Goal: Task Accomplishment & Management: Complete application form

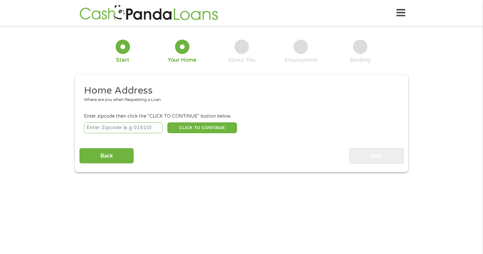
click at [128, 129] on input "number" at bounding box center [123, 127] width 79 height 11
type input "89148"
click at [205, 135] on div "Home Address Where are you when Requesting a Loan. Enter zipcode then click the…" at bounding box center [241, 123] width 324 height 79
click at [204, 130] on button "CLICK TO CONTINUE" at bounding box center [202, 127] width 70 height 11
type input "89148"
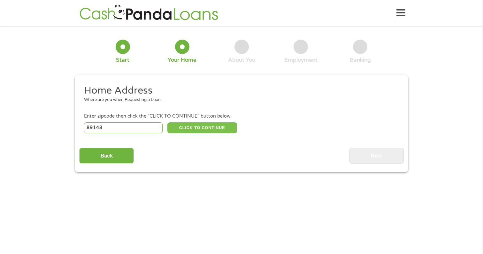
type input "[GEOGRAPHIC_DATA]"
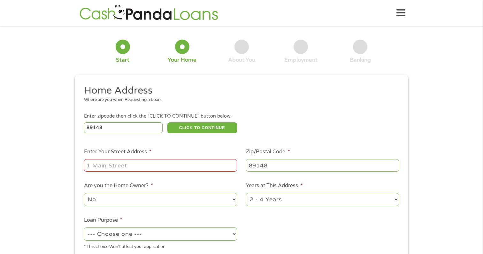
click at [151, 167] on input "Enter Your Street Address *" at bounding box center [160, 165] width 153 height 12
type input "[STREET_ADDRESS]"
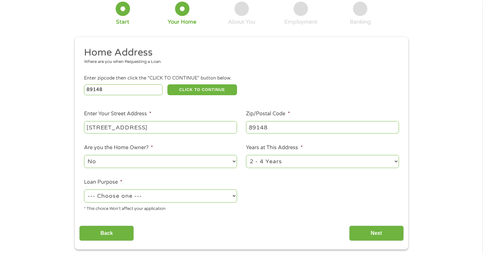
scroll to position [42, 0]
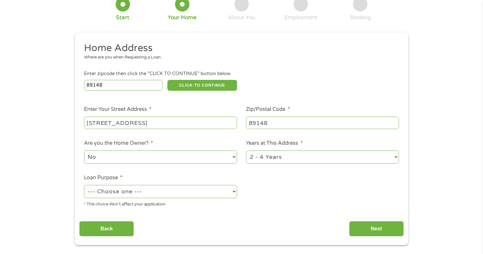
click at [154, 156] on select "No Yes" at bounding box center [160, 156] width 153 height 13
click at [84, 151] on select "No Yes" at bounding box center [160, 156] width 153 height 13
click at [150, 185] on div "--- Choose one --- Pay Bills Debt Consolidation Home Improvement Major Purchase…" at bounding box center [160, 191] width 153 height 15
click at [149, 190] on select "--- Choose one --- Pay Bills Debt Consolidation Home Improvement Major Purchase…" at bounding box center [160, 191] width 153 height 13
select select "other"
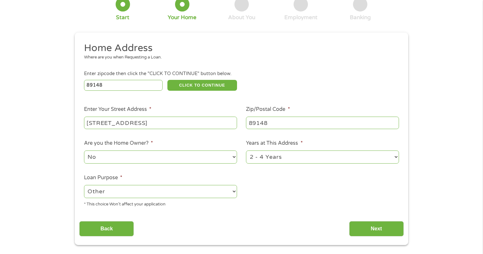
click at [84, 185] on select "--- Choose one --- Pay Bills Debt Consolidation Home Improvement Major Purchase…" at bounding box center [160, 191] width 153 height 13
click at [384, 228] on input "Next" at bounding box center [376, 229] width 55 height 16
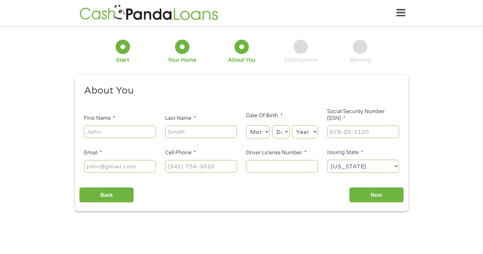
scroll to position [0, 0]
click at [137, 134] on input "First Name *" at bounding box center [120, 131] width 72 height 12
type input "Amir"
type input "Khazanehdari"
type input "Amirhkhaza@gmail.com"
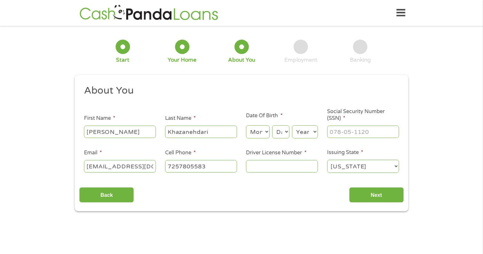
type input "[PHONE_NUMBER]"
click at [254, 135] on select "Month 1 2 3 4 5 6 7 8 9 10 11 12" at bounding box center [257, 131] width 23 height 13
select select "8"
click at [246, 125] on select "Month 1 2 3 4 5 6 7 8 9 10 11 12" at bounding box center [257, 131] width 23 height 13
click at [285, 135] on select "Day 1 2 3 4 5 6 7 8 9 10 11 12 13 14 15 16 17 18 19 20 21 22 23 24 25 26 27 28 …" at bounding box center [280, 131] width 17 height 13
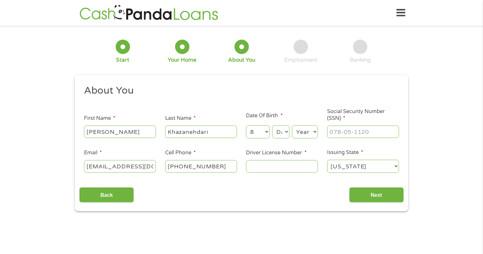
select select "25"
click at [272, 125] on select "Day 1 2 3 4 5 6 7 8 9 10 11 12 13 14 15 16 17 18 19 20 21 22 23 24 25 26 27 28 …" at bounding box center [280, 131] width 17 height 13
click at [360, 130] on input "___-__-____" at bounding box center [363, 131] width 72 height 12
type input "553-93-9664"
click at [303, 168] on input "Driver License Number *" at bounding box center [282, 166] width 72 height 12
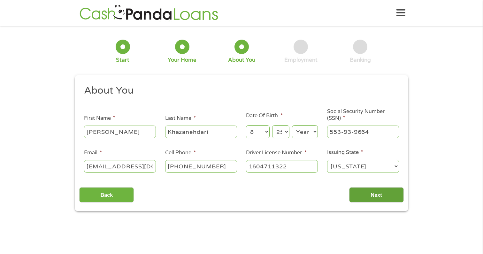
type input "1604711322"
click at [377, 196] on input "Next" at bounding box center [376, 195] width 55 height 16
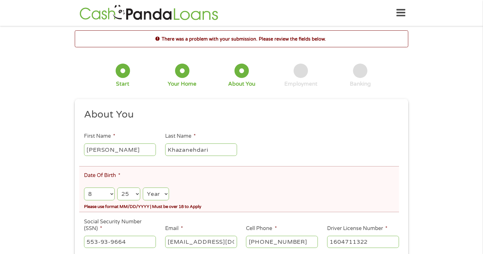
click at [156, 197] on select "Year [DATE] 2006 2005 2004 2003 2002 2001 2000 1999 1998 1997 1996 1995 1994 19…" at bounding box center [156, 193] width 26 height 13
select select "1980"
click at [143, 188] on select "Year [DATE] 2006 2005 2004 2003 2002 2001 2000 1999 1998 1997 1996 1995 1994 19…" at bounding box center [156, 193] width 26 height 13
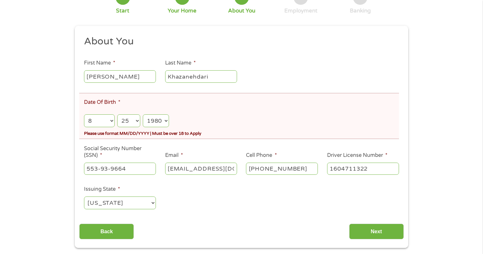
scroll to position [200, 0]
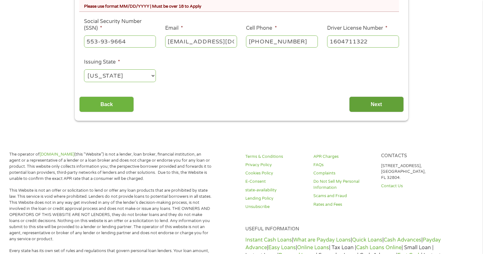
click at [358, 100] on input "Next" at bounding box center [376, 104] width 55 height 16
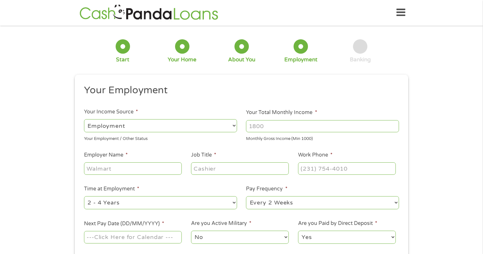
scroll to position [0, 0]
click at [214, 125] on select "--- Choose one --- Employment [DEMOGRAPHIC_DATA] Benefits" at bounding box center [160, 125] width 153 height 13
select select "selfEmployed"
click at [84, 119] on select "--- Choose one --- Employment [DEMOGRAPHIC_DATA] Benefits" at bounding box center [160, 125] width 153 height 13
click at [284, 129] on input "Your Total Monthly Income *" at bounding box center [322, 126] width 153 height 12
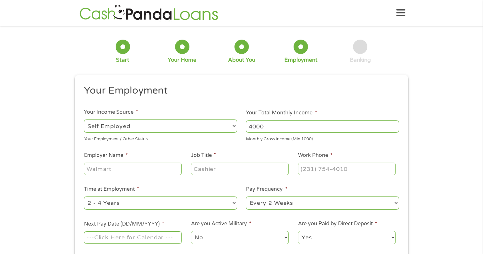
type input "4000"
click at [146, 171] on input "Employer Name *" at bounding box center [133, 169] width 98 height 12
type input "lyft"
type input "driver"
click at [318, 171] on input "(___) ___-____" at bounding box center [347, 169] width 98 height 12
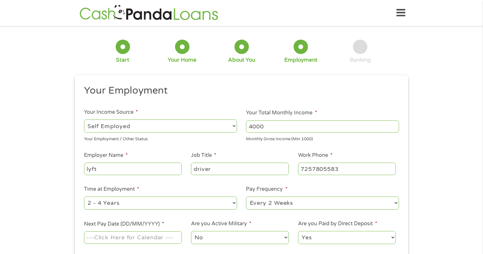
type input "[PHONE_NUMBER]"
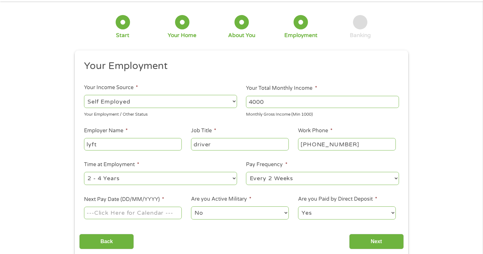
scroll to position [37, 0]
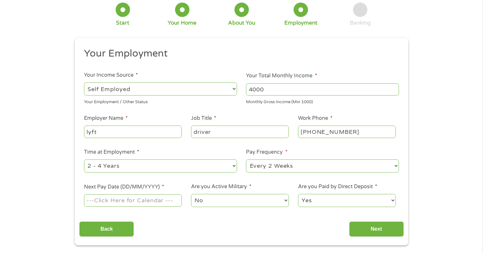
click at [167, 194] on div at bounding box center [133, 200] width 98 height 15
click at [165, 203] on input "Next Pay Date (DD/MM/YYYY) *" at bounding box center [133, 200] width 98 height 12
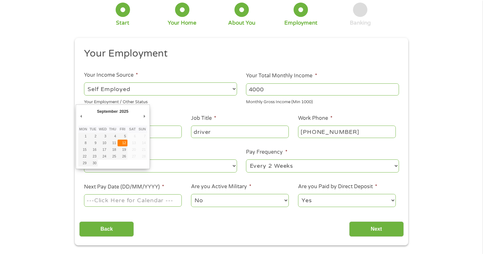
type input "12/09/2025"
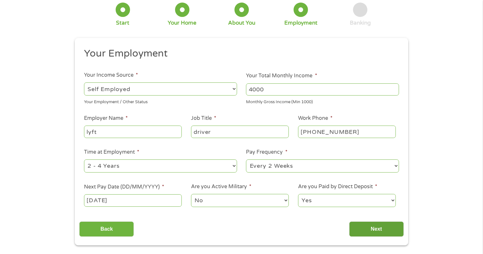
click at [362, 232] on input "Next" at bounding box center [376, 229] width 55 height 16
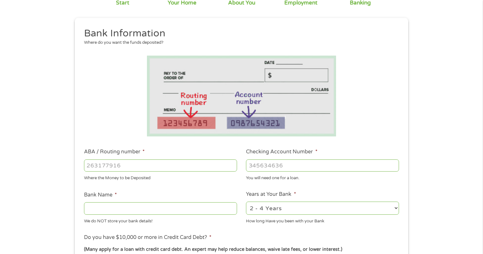
scroll to position [59, 0]
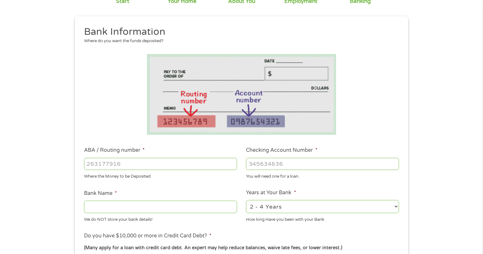
click at [209, 164] on input "ABA / Routing number *" at bounding box center [160, 164] width 153 height 12
type input "321270742"
type input "WELLS FARGO BANK NA NEVADA"
type input "321270742"
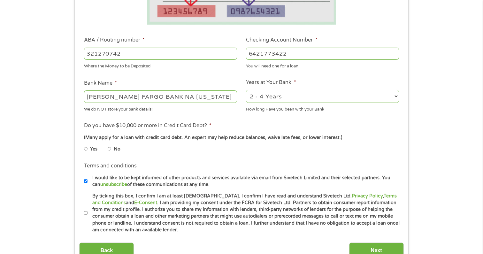
scroll to position [169, 0]
type input "6421773422"
click at [110, 149] on input "No" at bounding box center [110, 148] width 4 height 10
radio input "true"
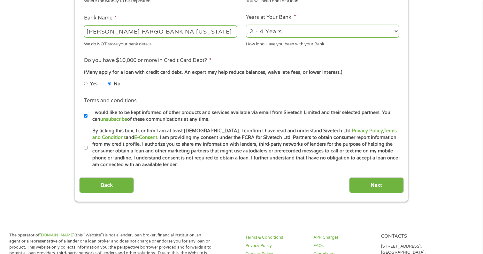
scroll to position [238, 0]
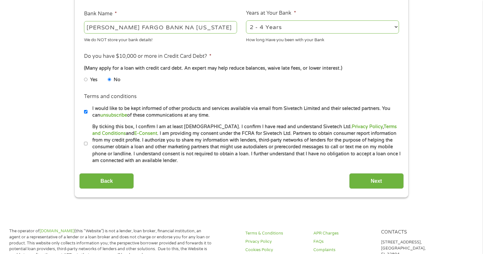
click at [82, 110] on li "Terms and conditions I would like to be kept informed of other products and ser…" at bounding box center [241, 106] width 324 height 26
click at [84, 113] on input "I would like to be kept informed of other products and services available via e…" at bounding box center [86, 112] width 4 height 10
checkbox input "false"
click at [86, 147] on input "By ticking this box, I confirm I am at least [DEMOGRAPHIC_DATA]. I confirm I ha…" at bounding box center [86, 144] width 4 height 10
click at [87, 142] on input "By ticking this box, I confirm I am at least [DEMOGRAPHIC_DATA]. I confirm I ha…" at bounding box center [86, 144] width 4 height 10
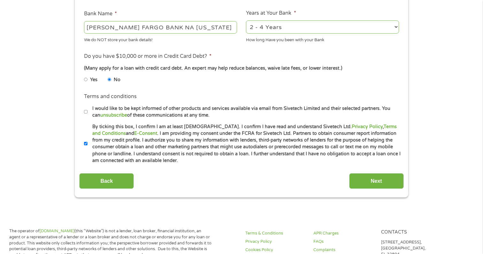
checkbox input "false"
click at [354, 188] on input "Next" at bounding box center [376, 181] width 55 height 16
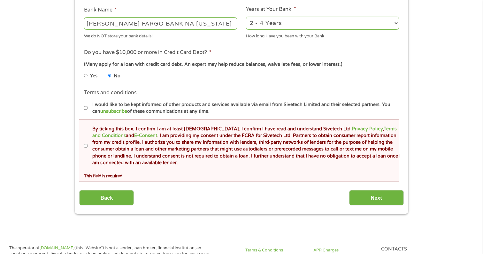
scroll to position [267, 0]
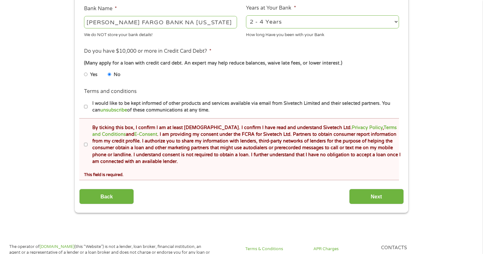
click at [88, 145] on label "By ticking this box, I confirm I am at least [DEMOGRAPHIC_DATA]. I confirm I ha…" at bounding box center [243, 144] width 313 height 41
click at [88, 145] on input "By ticking this box, I confirm I am at least [DEMOGRAPHIC_DATA]. I confirm I ha…" at bounding box center [86, 145] width 4 height 10
checkbox input "true"
click at [390, 199] on input "Next" at bounding box center [376, 197] width 55 height 16
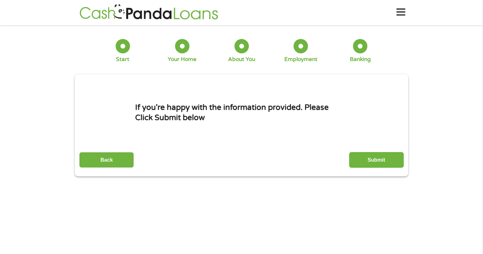
scroll to position [0, 0]
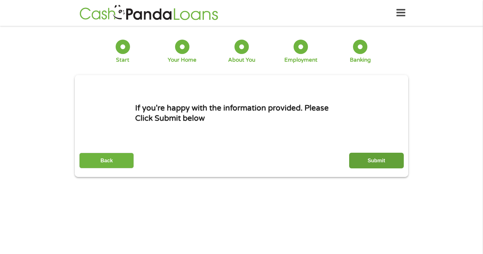
click at [373, 156] on input "Submit" at bounding box center [376, 161] width 55 height 16
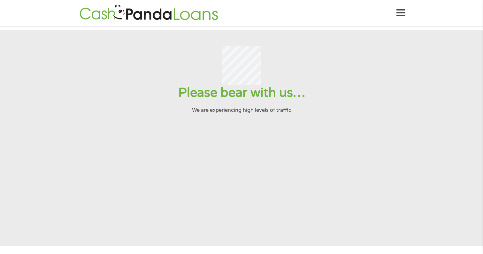
click at [396, 11] on div "Home Get Loan Offer How it works FAQs Blog Cash Loans Quick Loans Online Loans …" at bounding box center [242, 13] width 328 height 20
click at [397, 12] on icon at bounding box center [400, 13] width 9 height 16
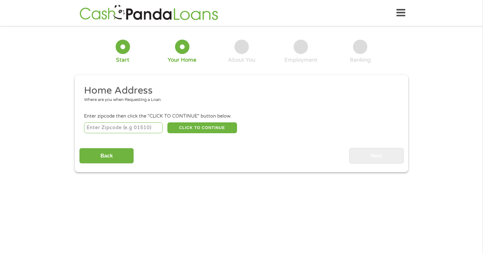
click at [145, 130] on input "number" at bounding box center [123, 127] width 79 height 11
type input "89148"
click at [211, 127] on button "CLICK TO CONTINUE" at bounding box center [202, 127] width 70 height 11
type input "89148"
type input "[GEOGRAPHIC_DATA]"
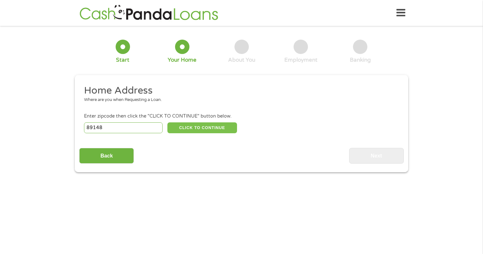
select select "[US_STATE]"
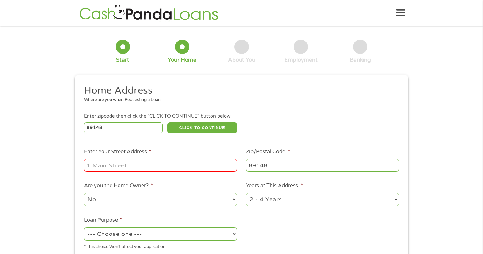
click at [167, 166] on input "Enter Your Street Address *" at bounding box center [160, 165] width 153 height 12
type input "[STREET_ADDRESS]"
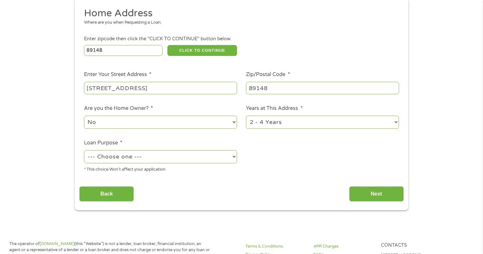
scroll to position [85, 0]
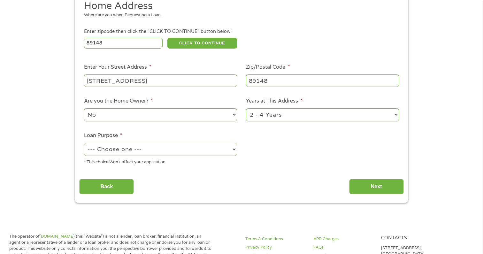
click at [146, 150] on select "--- Choose one --- Pay Bills Debt Consolidation Home Improvement Major Purchase…" at bounding box center [160, 149] width 153 height 13
select select "other"
click at [84, 143] on select "--- Choose one --- Pay Bills Debt Consolidation Home Improvement Major Purchase…" at bounding box center [160, 149] width 153 height 13
click at [353, 183] on input "Next" at bounding box center [376, 187] width 55 height 16
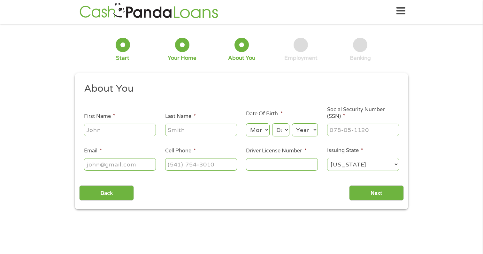
scroll to position [0, 0]
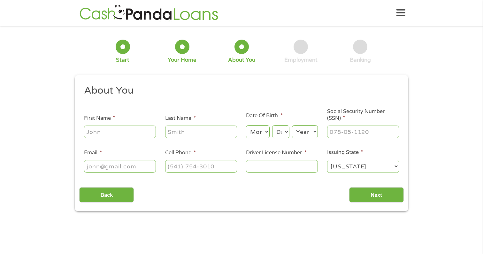
click at [136, 140] on ul "About You This field is hidden when viewing the form Title * --- Choose one ---…" at bounding box center [241, 131] width 324 height 94
click at [136, 130] on input "First Name *" at bounding box center [120, 131] width 72 height 12
type input "ali"
type input "khazanehdari"
type input "[EMAIL_ADDRESS][DOMAIN_NAME]"
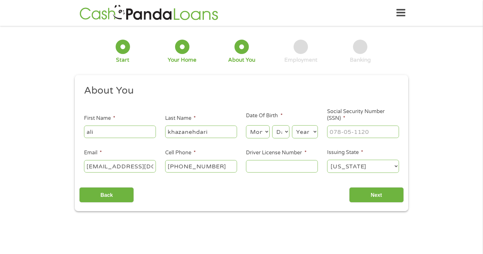
click at [226, 168] on input "[PHONE_NUMBER]" at bounding box center [201, 166] width 72 height 12
click at [226, 170] on input "[PHONE_NUMBER]" at bounding box center [201, 166] width 72 height 12
type input "[PHONE_NUMBER]"
click at [362, 133] on input "___-__-____" at bounding box center [363, 131] width 72 height 12
type input "569-83-5921"
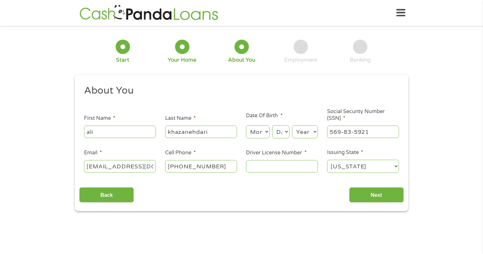
click at [307, 161] on input "Driver License Number *" at bounding box center [282, 166] width 72 height 12
type input "1608059737"
click at [382, 188] on input "Next" at bounding box center [376, 195] width 55 height 16
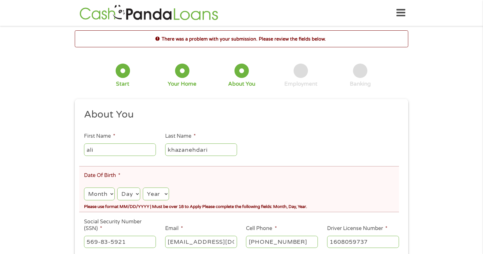
click at [103, 191] on select "Month 1 2 3 4 5 6 7 8 9 10 11 12" at bounding box center [99, 193] width 31 height 13
select select "5"
click at [84, 188] on select "Month 1 2 3 4 5 6 7 8 9 10 11 12" at bounding box center [99, 193] width 31 height 13
click at [127, 199] on select "Day 1 2 3 4 5 6 7 8 9 10 11 12 13 14 15 16 17 18 19 20 21 22 23 24 25 26 27 28 …" at bounding box center [128, 193] width 23 height 13
select select "22"
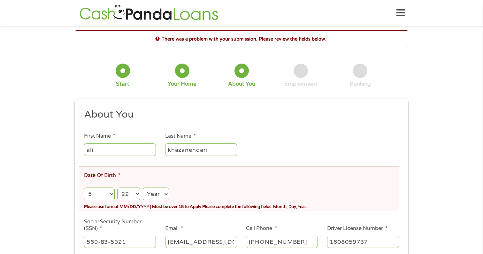
click at [117, 188] on select "Day 1 2 3 4 5 6 7 8 9 10 11 12 13 14 15 16 17 18 19 20 21 22 23 24 25 26 27 28 …" at bounding box center [128, 193] width 23 height 13
click at [161, 191] on select "Year [DATE] 2006 2005 2004 2003 2002 2001 2000 1999 1998 1997 1996 1995 1994 19…" at bounding box center [156, 193] width 26 height 13
select select "1938"
click at [143, 188] on select "Year [DATE] 2006 2005 2004 2003 2002 2001 2000 1999 1998 1997 1996 1995 1994 19…" at bounding box center [156, 193] width 26 height 13
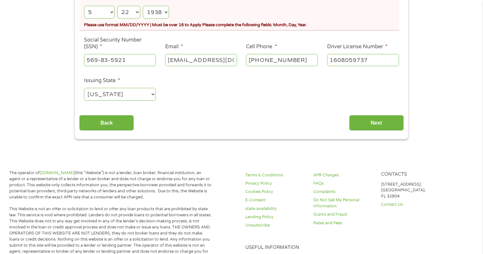
scroll to position [177, 0]
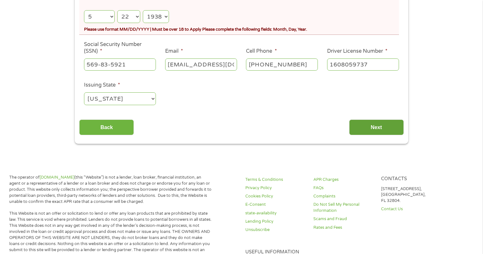
click at [368, 130] on input "Next" at bounding box center [376, 127] width 55 height 16
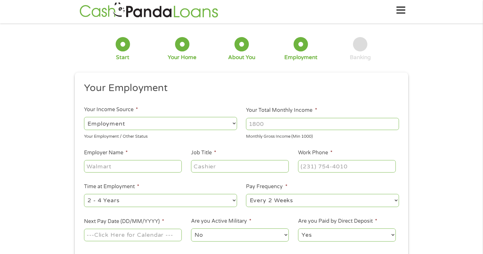
scroll to position [0, 0]
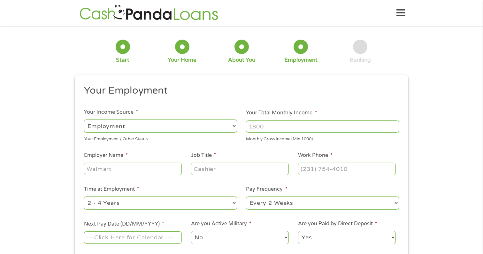
click at [158, 125] on select "--- Choose one --- Employment [DEMOGRAPHIC_DATA] Benefits" at bounding box center [160, 125] width 153 height 13
select select "benefits"
click at [84, 119] on select "--- Choose one --- Employment [DEMOGRAPHIC_DATA] Benefits" at bounding box center [160, 125] width 153 height 13
type input "Other"
type input "[PHONE_NUMBER]"
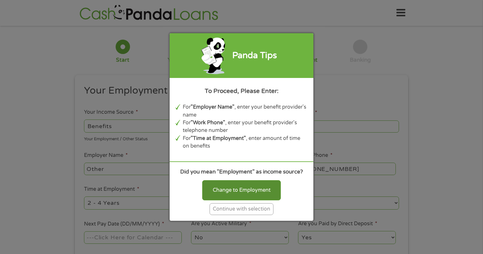
click at [243, 183] on div "Change to Employment" at bounding box center [241, 190] width 79 height 20
select select "fullTime"
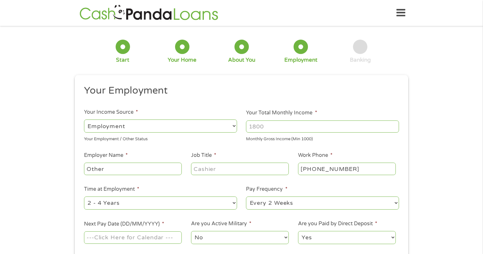
click at [271, 124] on input "Your Total Monthly Income *" at bounding box center [322, 126] width 153 height 12
type input "1730"
click at [161, 170] on input "Other" at bounding box center [133, 169] width 98 height 12
type input "O"
type input "social security"
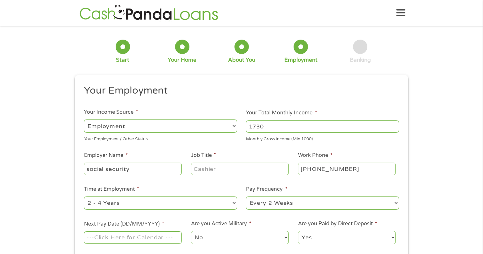
click at [229, 172] on input "Job Title *" at bounding box center [240, 169] width 98 height 12
type input "retired"
click at [215, 205] on select "--- Choose one --- 1 Year or less 1 - 2 Years 2 - 4 Years Over 4 Years" at bounding box center [160, 202] width 153 height 13
select select "60months"
click at [84, 196] on select "--- Choose one --- 1 Year or less 1 - 2 Years 2 - 4 Years Over 4 Years" at bounding box center [160, 202] width 153 height 13
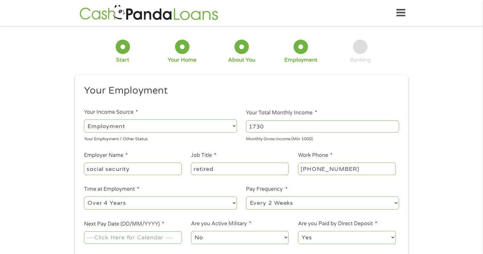
click at [255, 208] on select "--- Choose one --- Every 2 Weeks Every Week Monthly Semi-Monthly" at bounding box center [322, 202] width 153 height 13
select select "monthly"
click at [246, 196] on select "--- Choose one --- Every 2 Weeks Every Week Monthly Semi-Monthly" at bounding box center [322, 202] width 153 height 13
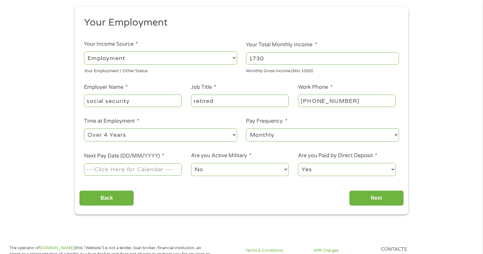
scroll to position [70, 0]
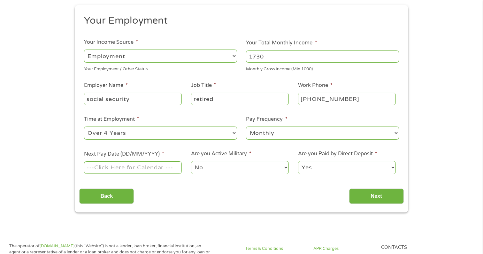
click at [146, 171] on input "Next Pay Date (DD/MM/YYYY) *" at bounding box center [133, 167] width 98 height 12
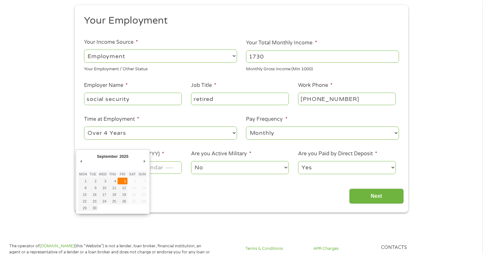
type input "[DATE]"
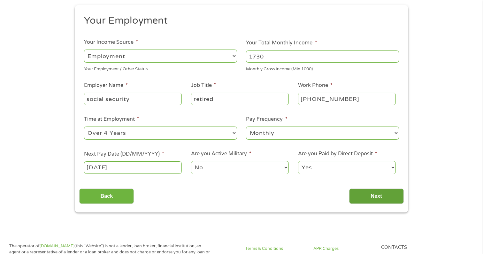
click at [365, 201] on input "Next" at bounding box center [376, 196] width 55 height 16
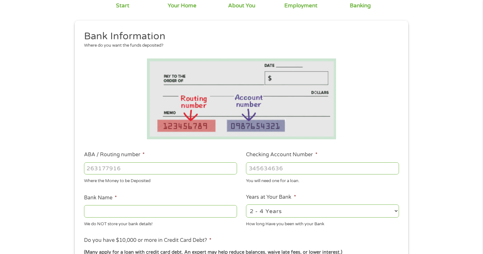
scroll to position [182, 0]
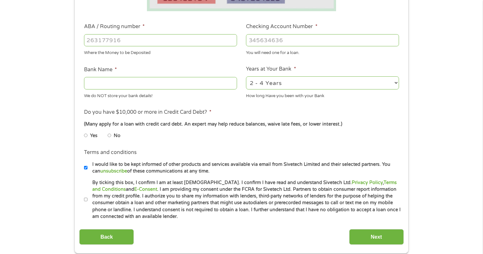
click at [111, 136] on li "No" at bounding box center [119, 135] width 23 height 12
click at [110, 136] on input "No" at bounding box center [110, 135] width 4 height 10
radio input "true"
click at [83, 170] on li "Terms and conditions I would like to be kept informed of other products and ser…" at bounding box center [241, 161] width 324 height 26
click at [86, 169] on input "I would like to be kept informed of other products and services available via e…" at bounding box center [86, 168] width 4 height 10
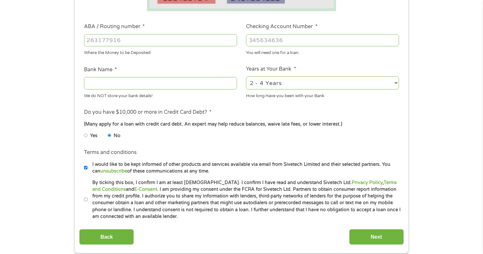
checkbox input "false"
click at [131, 49] on div "Where the Money to be Deposited" at bounding box center [160, 52] width 153 height 9
click at [131, 40] on input "ABA / Routing number *" at bounding box center [160, 40] width 153 height 12
click at [166, 85] on input "Bank Name *" at bounding box center [160, 83] width 153 height 12
type input "Bank of america"
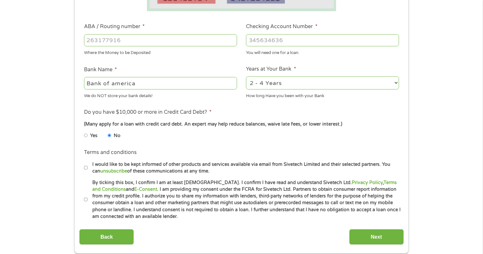
click at [160, 39] on input "ABA / Routing number *" at bounding box center [160, 40] width 153 height 12
type input "122400724"
type input "BANK OF AMERICA NA"
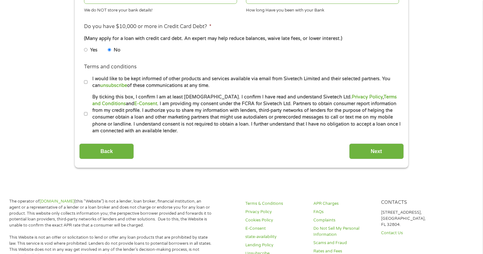
scroll to position [270, 0]
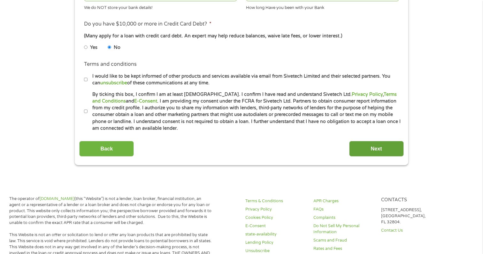
type input "501025635784"
click at [376, 148] on input "Next" at bounding box center [376, 149] width 55 height 16
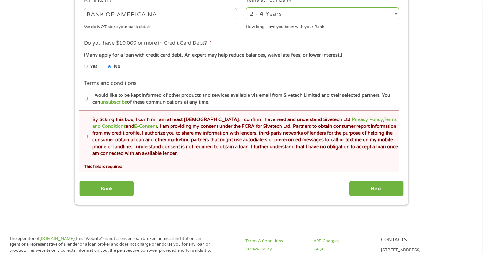
scroll to position [287, 0]
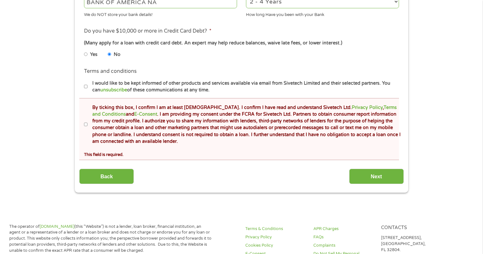
click at [87, 126] on input "By ticking this box, I confirm I am at least [DEMOGRAPHIC_DATA]. I confirm I ha…" at bounding box center [86, 124] width 4 height 10
checkbox input "true"
click at [391, 177] on input "Next" at bounding box center [376, 177] width 55 height 16
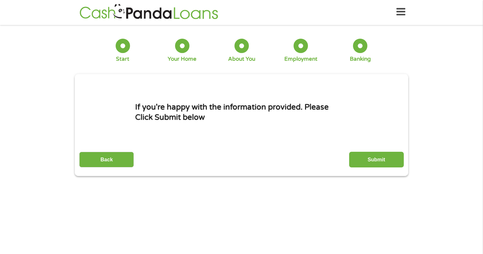
scroll to position [0, 0]
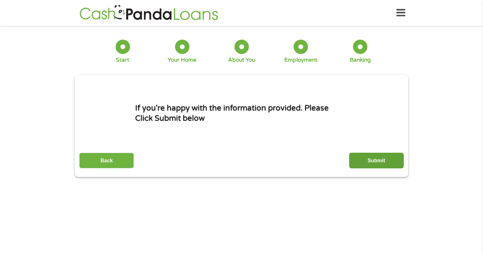
click at [369, 159] on input "Submit" at bounding box center [376, 161] width 55 height 16
